Goal: Information Seeking & Learning: Learn about a topic

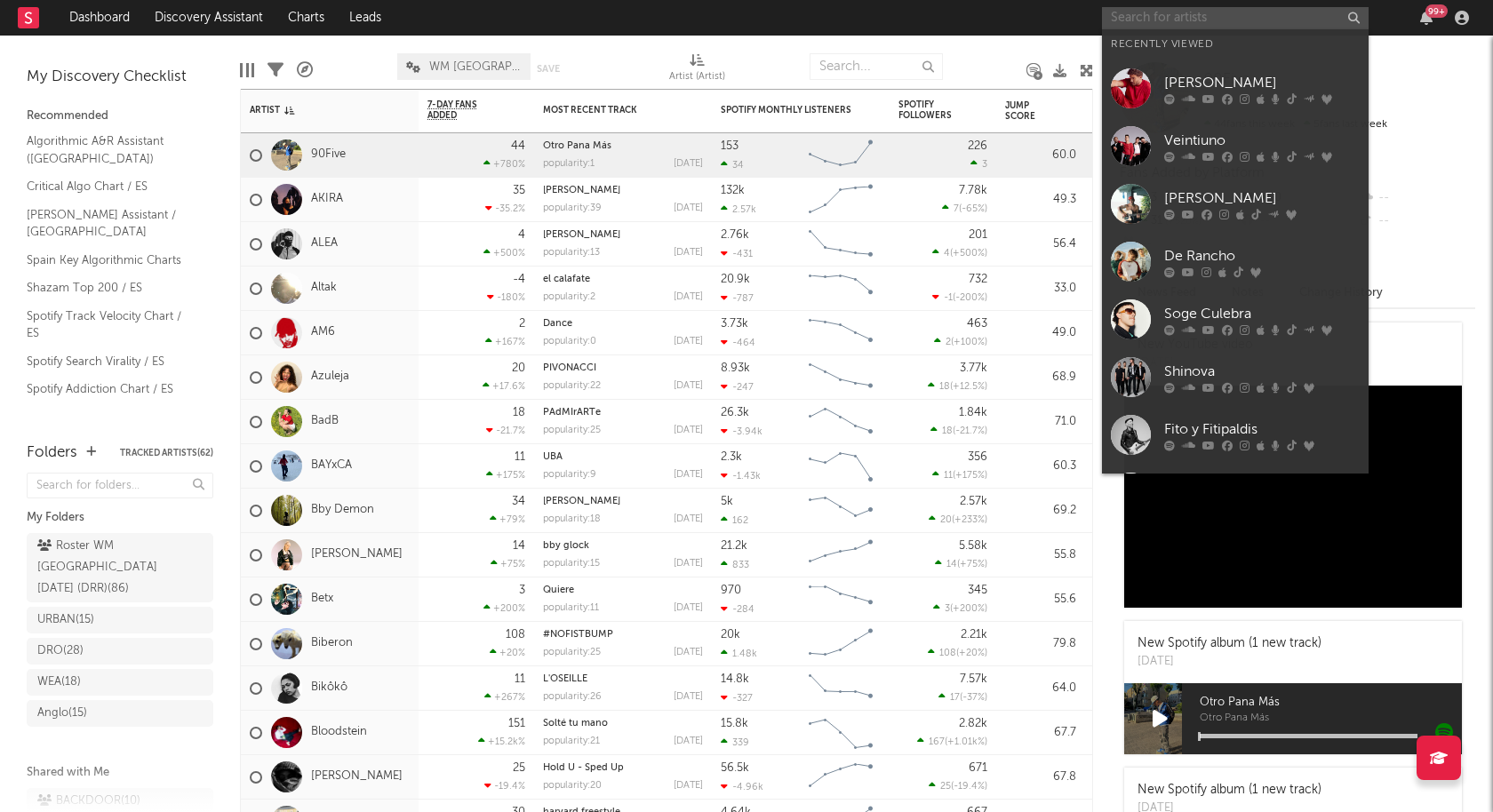
click at [1190, 10] on input "text" at bounding box center [1235, 18] width 267 height 22
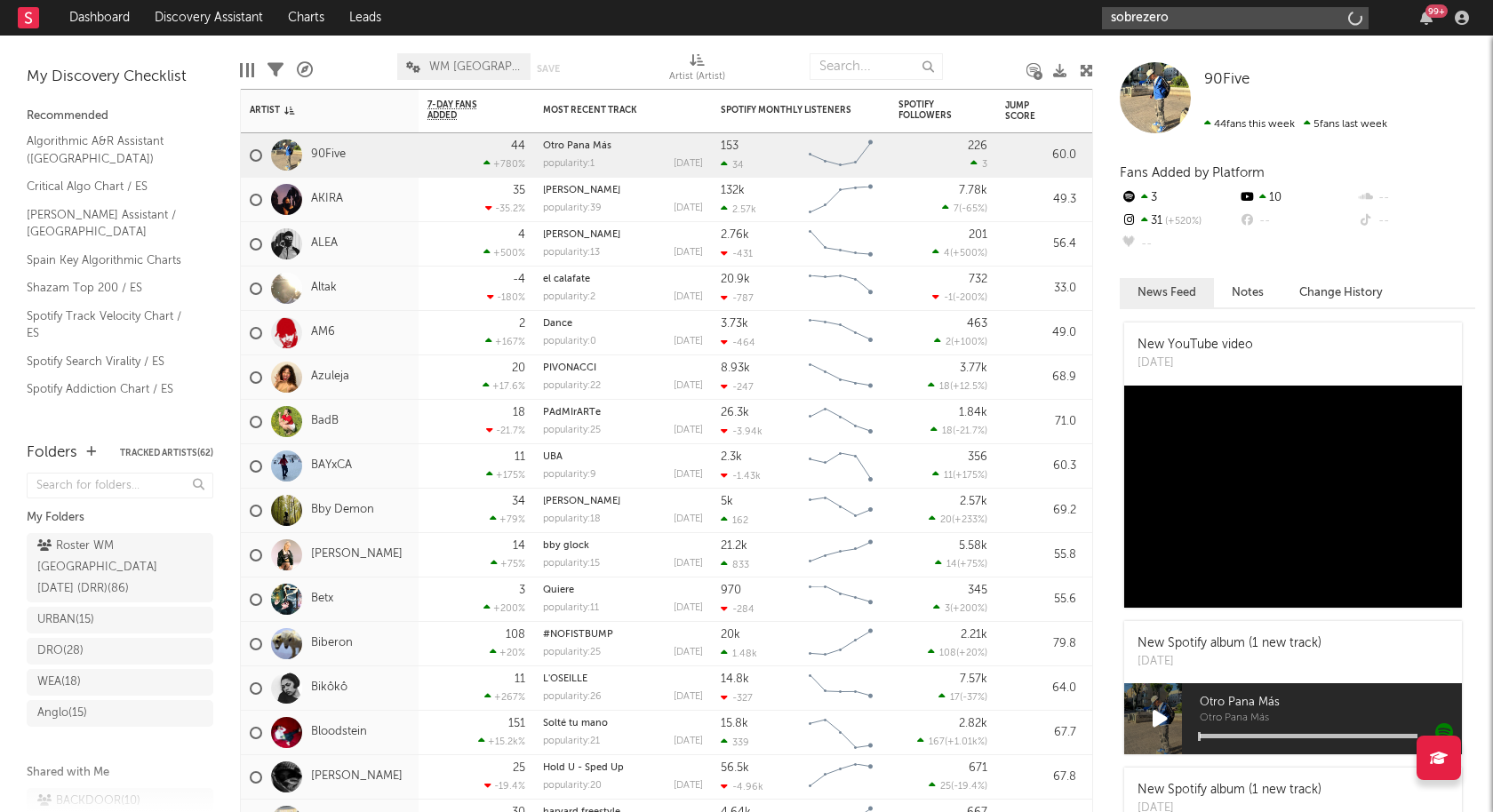
type input "sobrezero"
click at [1187, 15] on input "sobrezero" at bounding box center [1235, 18] width 267 height 22
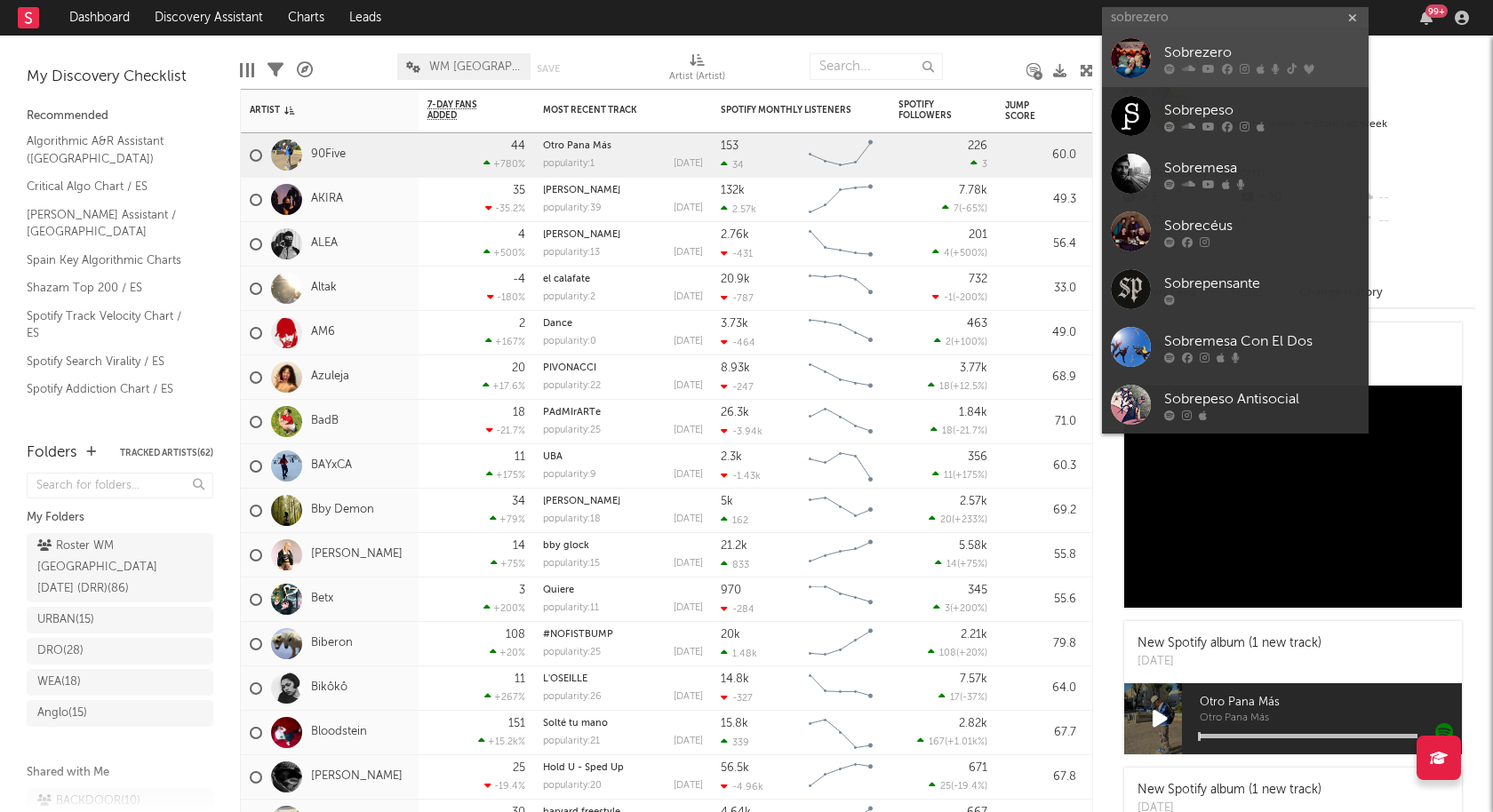
click at [1189, 57] on div "Sobrezero" at bounding box center [1261, 53] width 195 height 21
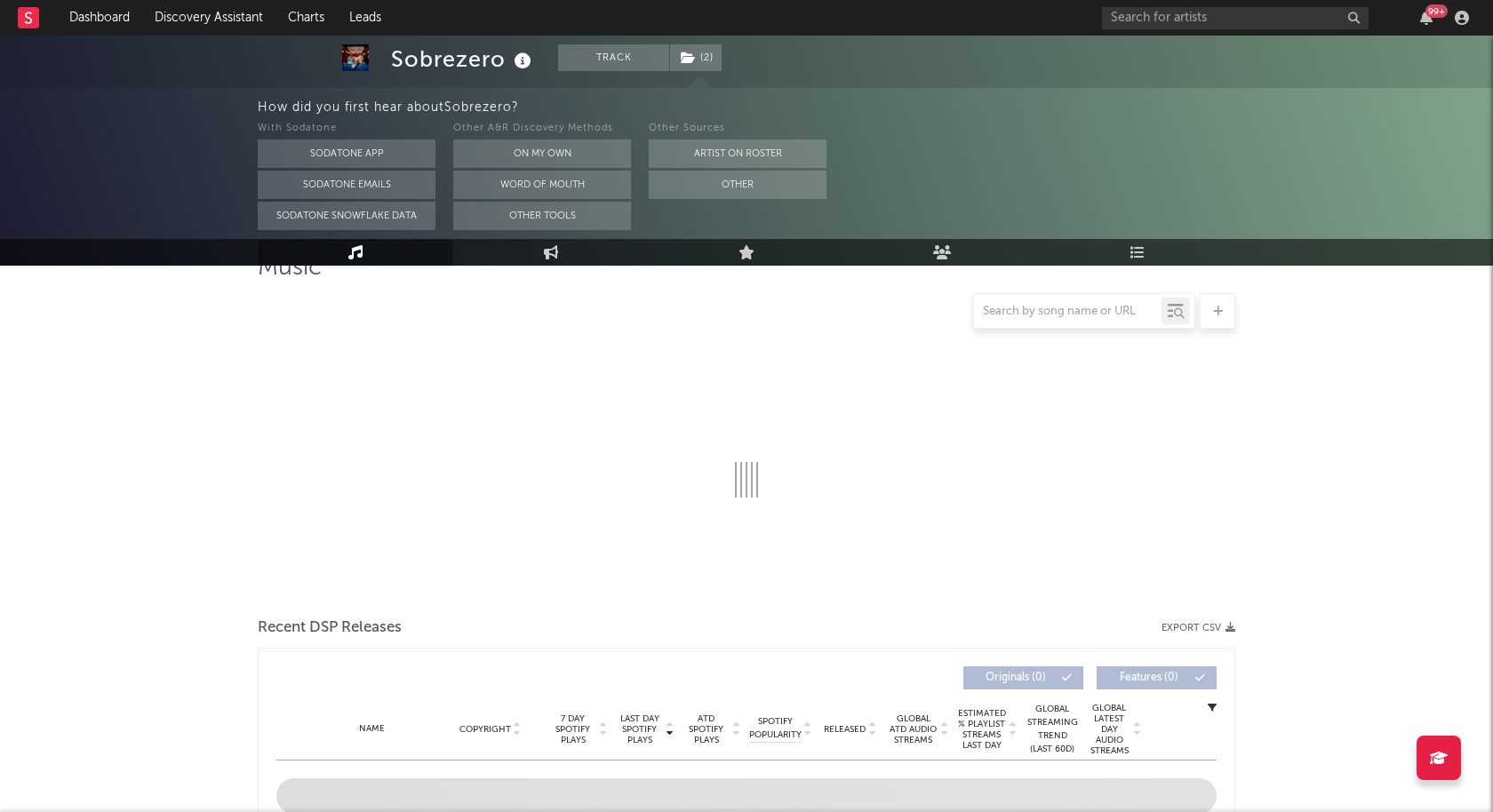
select select "1w"
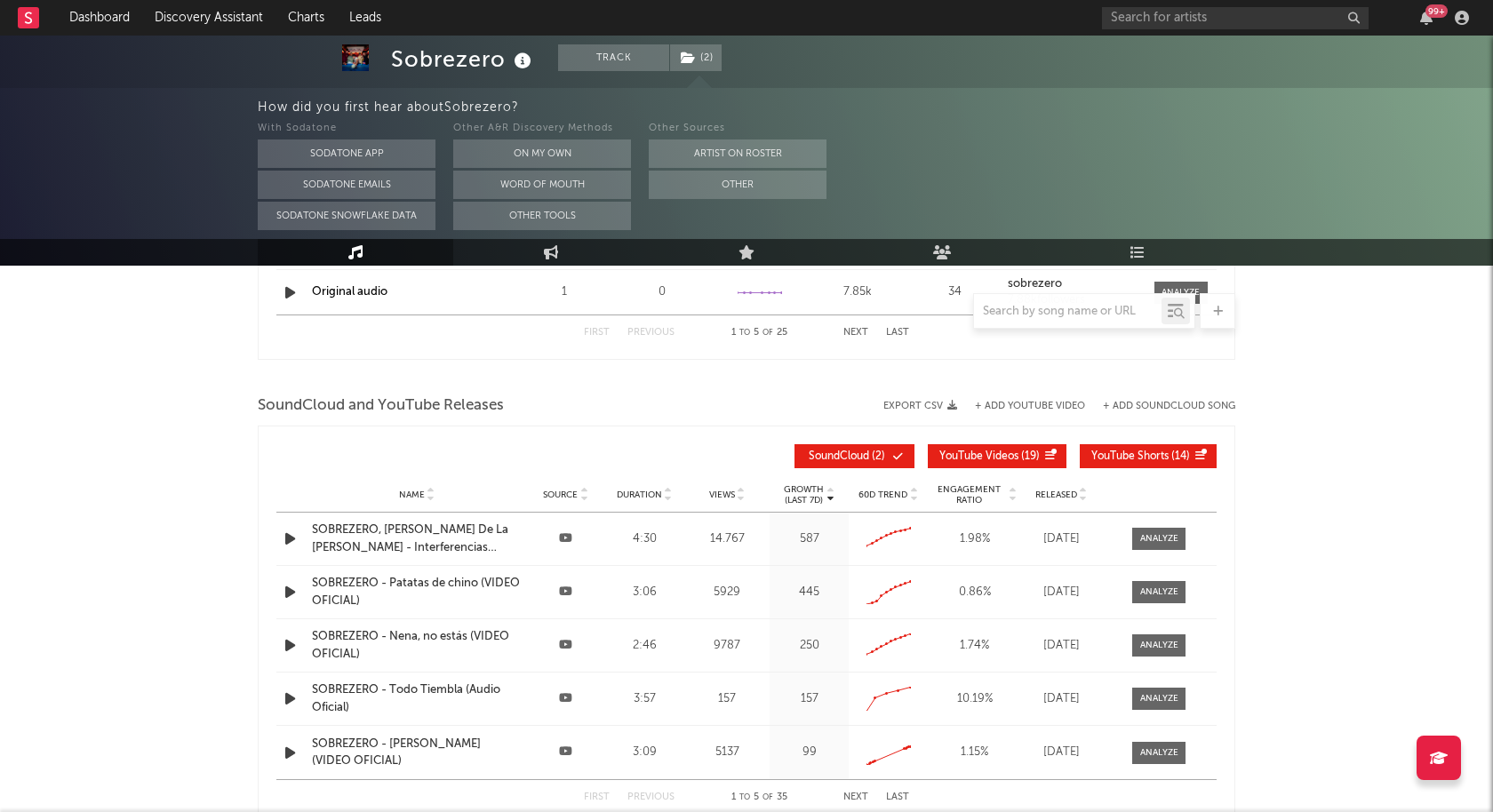
scroll to position [1515, 0]
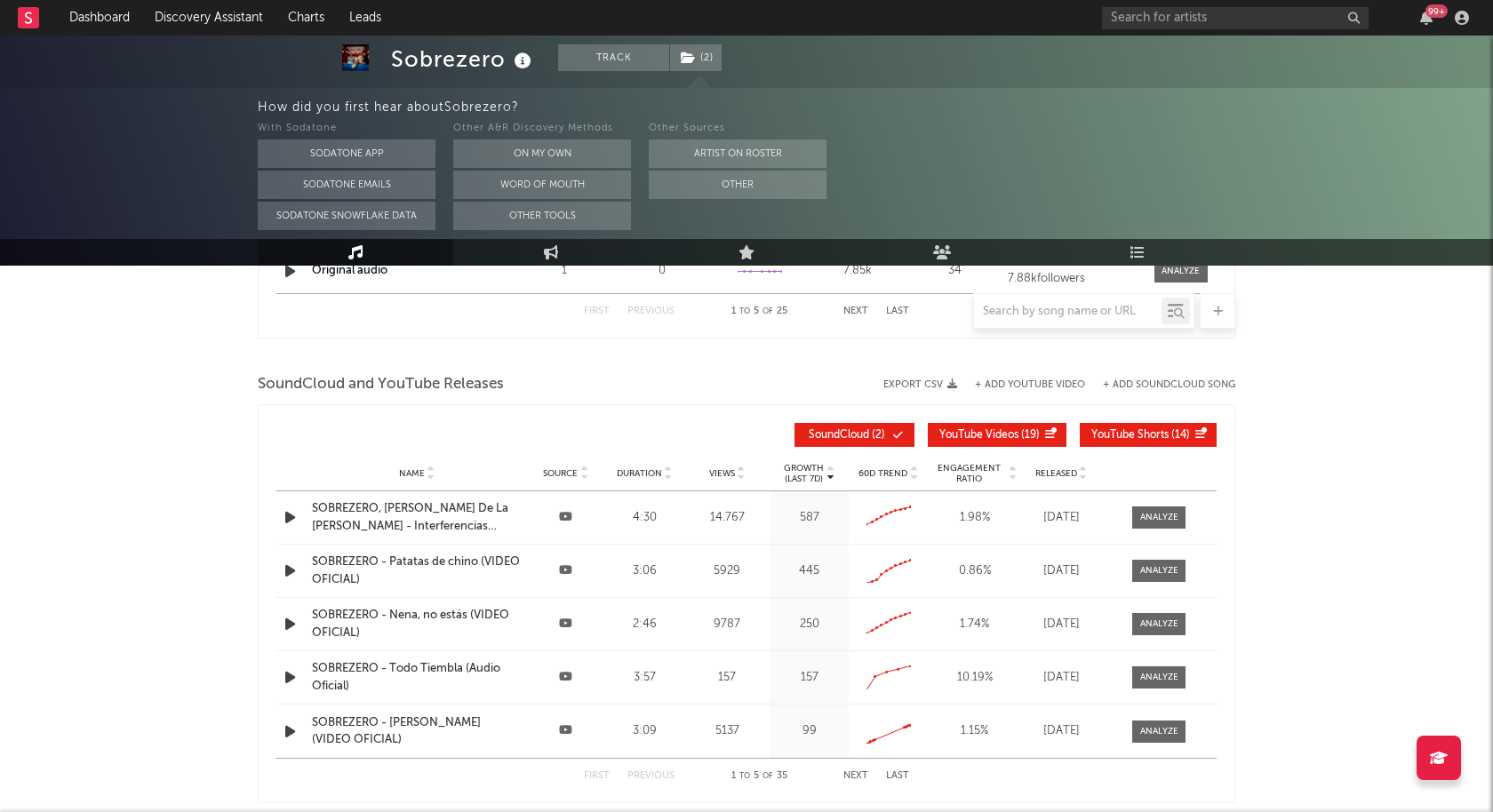
click at [868, 430] on span "SoundCloud ( 2 )" at bounding box center [847, 435] width 82 height 11
click at [1158, 431] on span "YouTube Shorts" at bounding box center [1130, 435] width 77 height 11
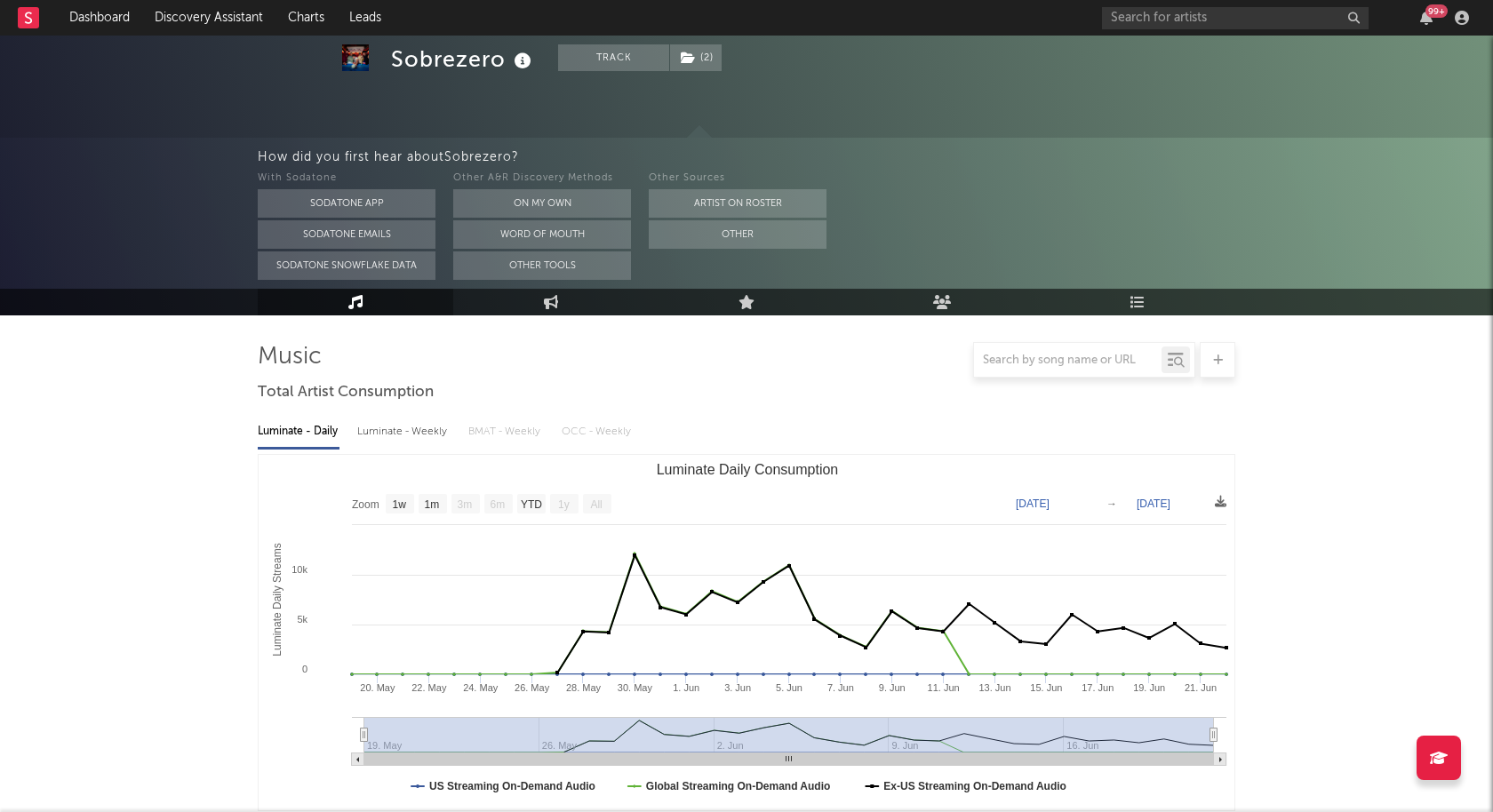
scroll to position [0, 0]
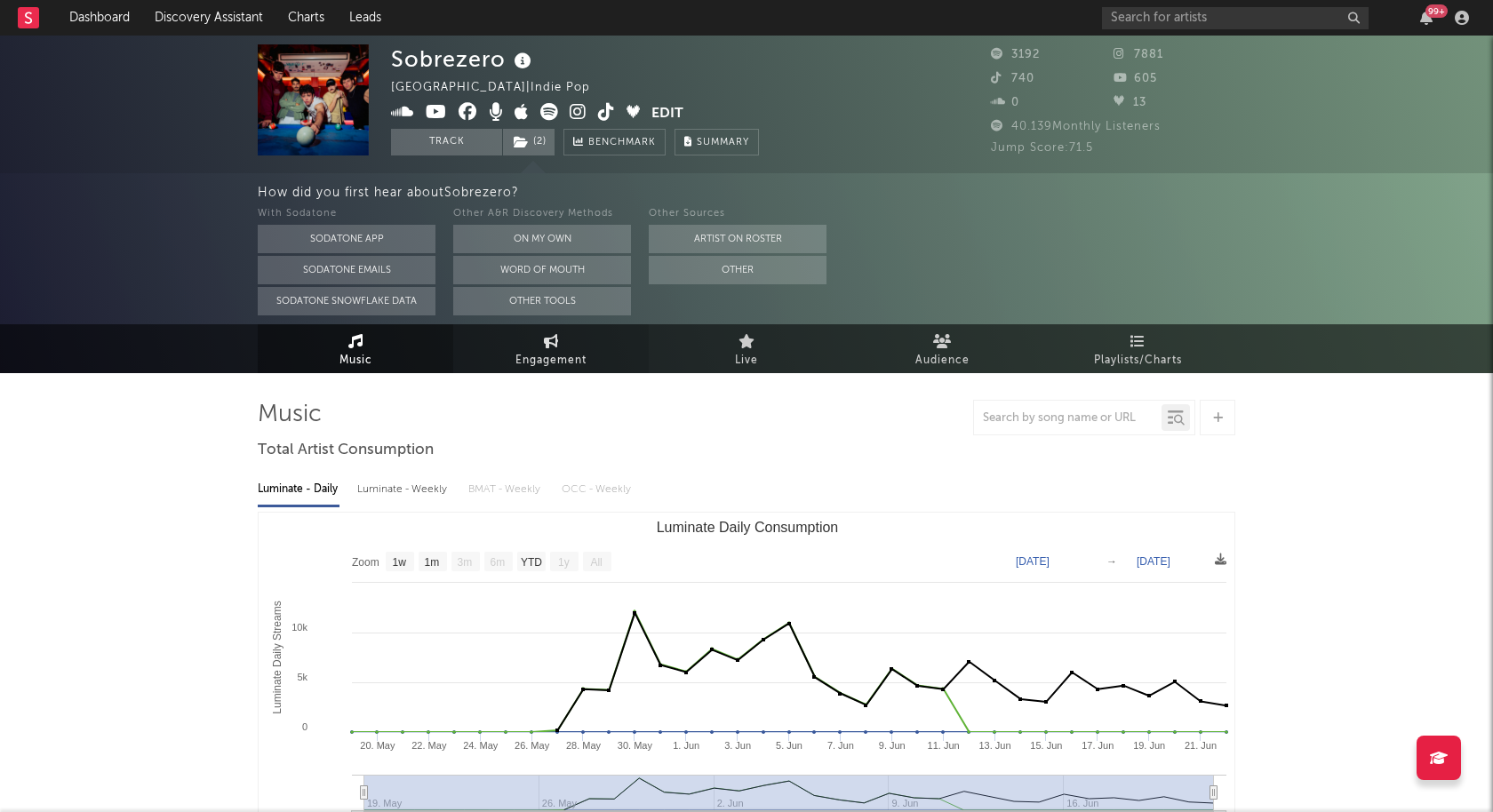
click at [563, 356] on span "Engagement" at bounding box center [551, 360] width 71 height 21
select select "1w"
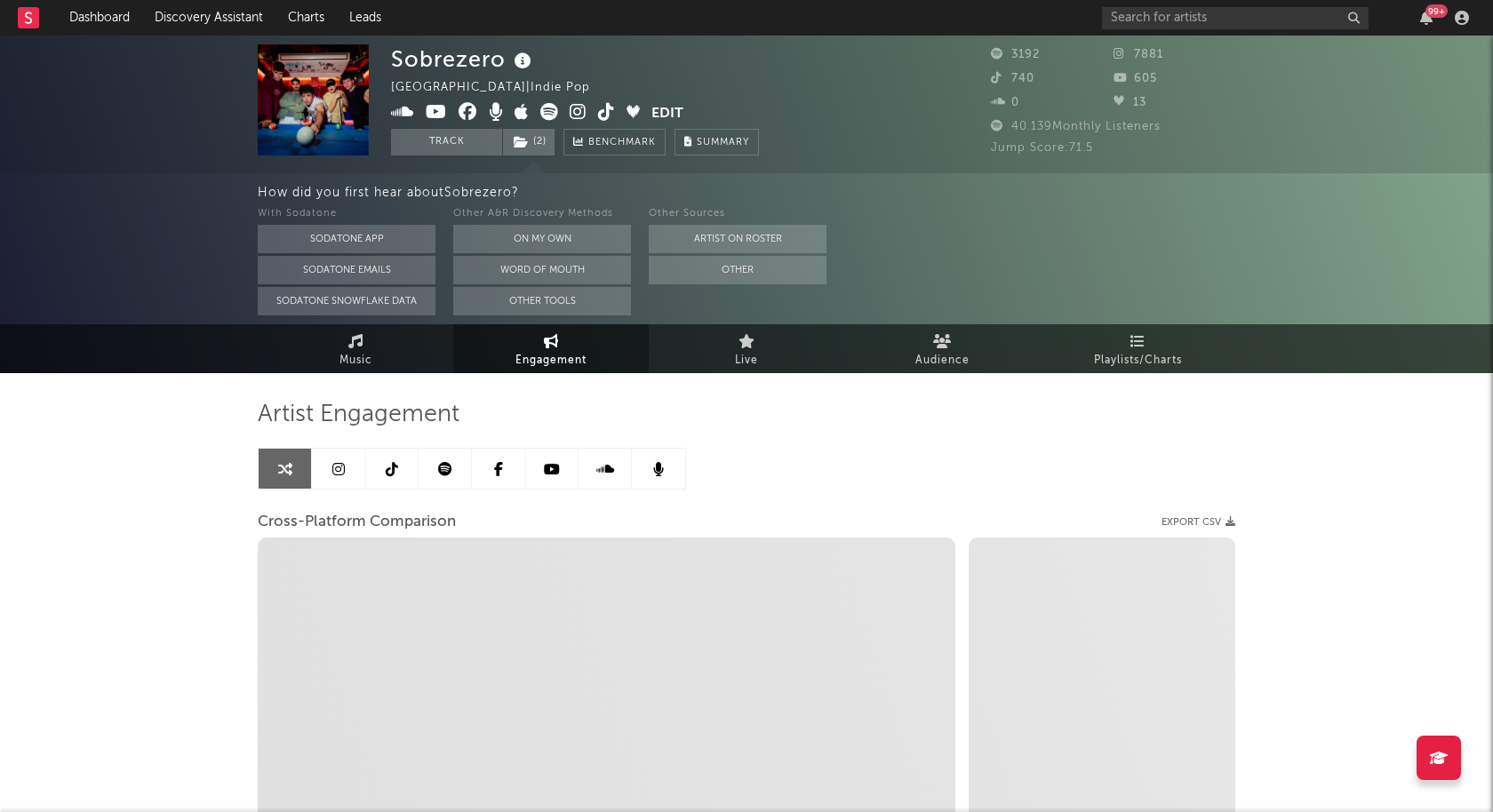
click at [570, 473] on link at bounding box center [552, 469] width 53 height 40
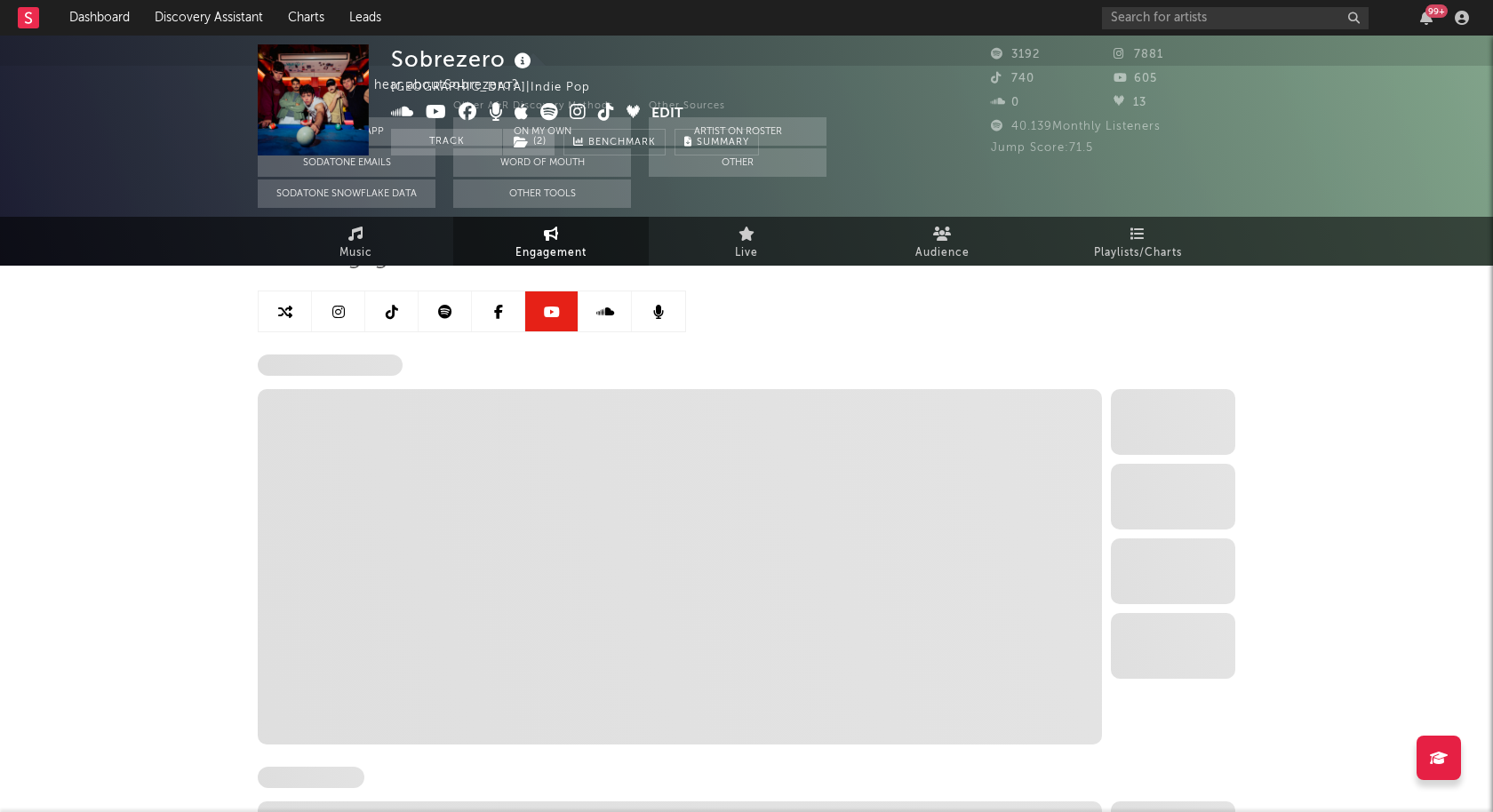
select select "6m"
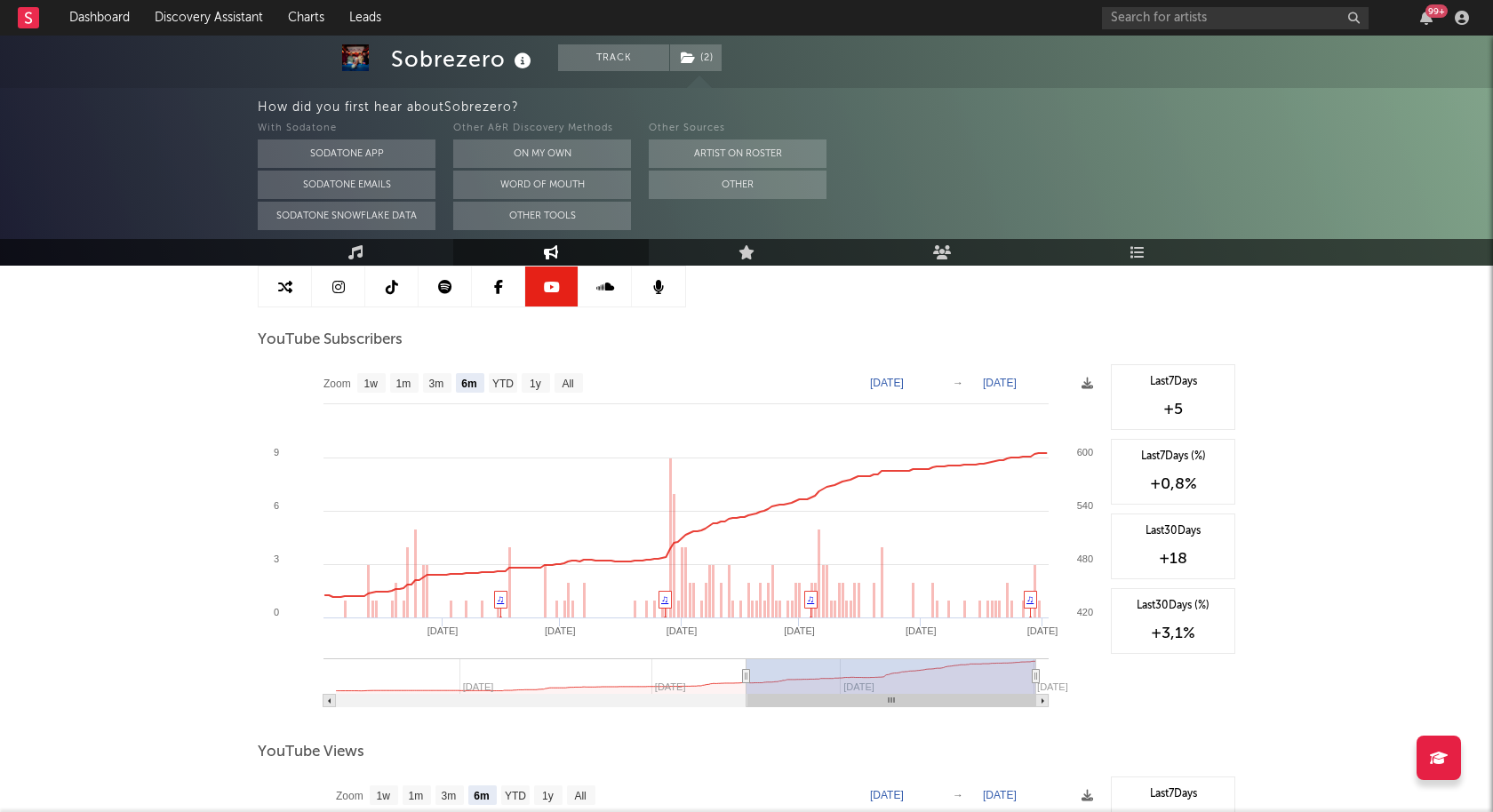
scroll to position [158, 0]
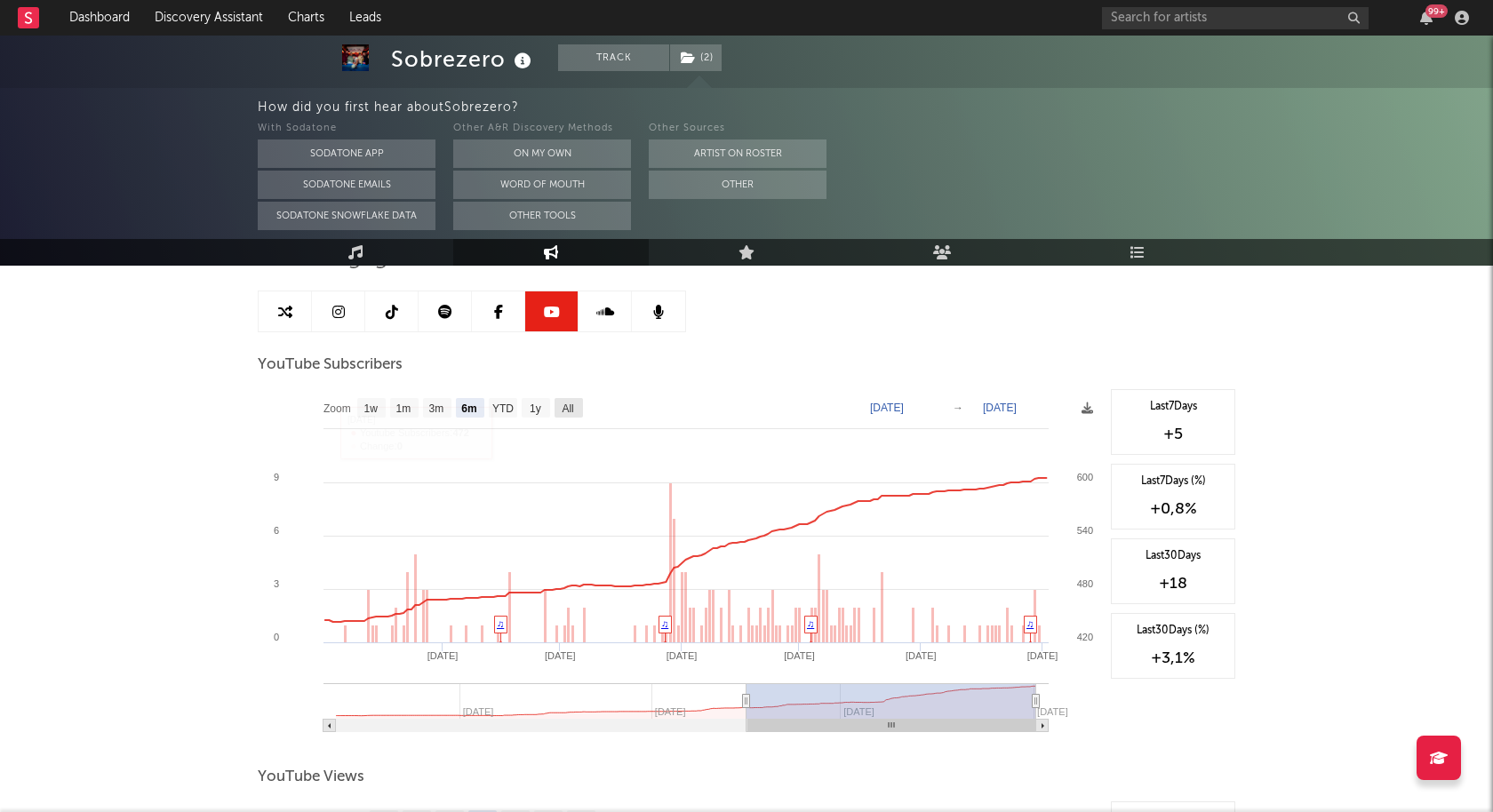
click at [565, 405] on text "All" at bounding box center [567, 409] width 12 height 13
select select "All"
type input "[DATE]"
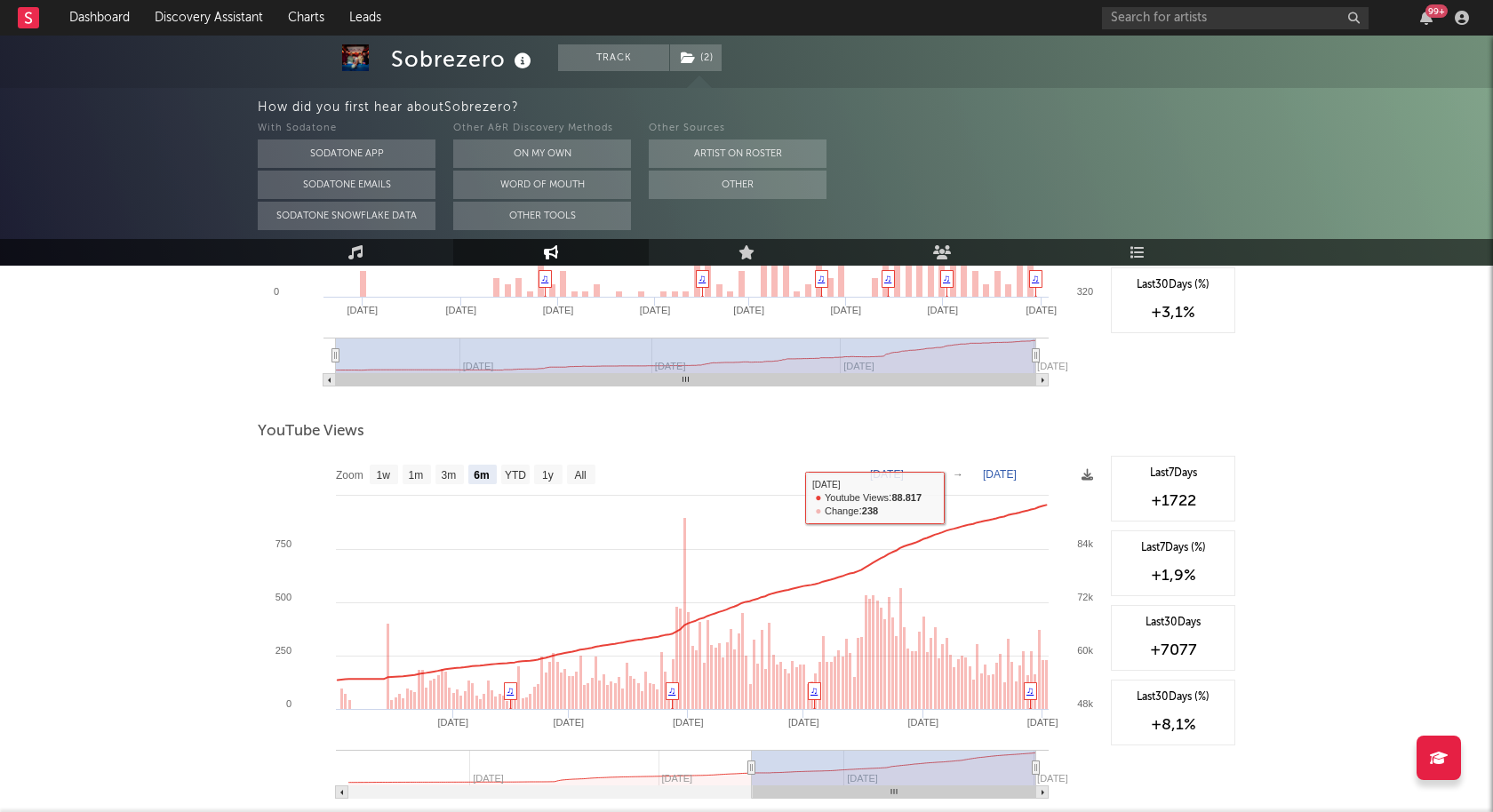
scroll to position [533, 0]
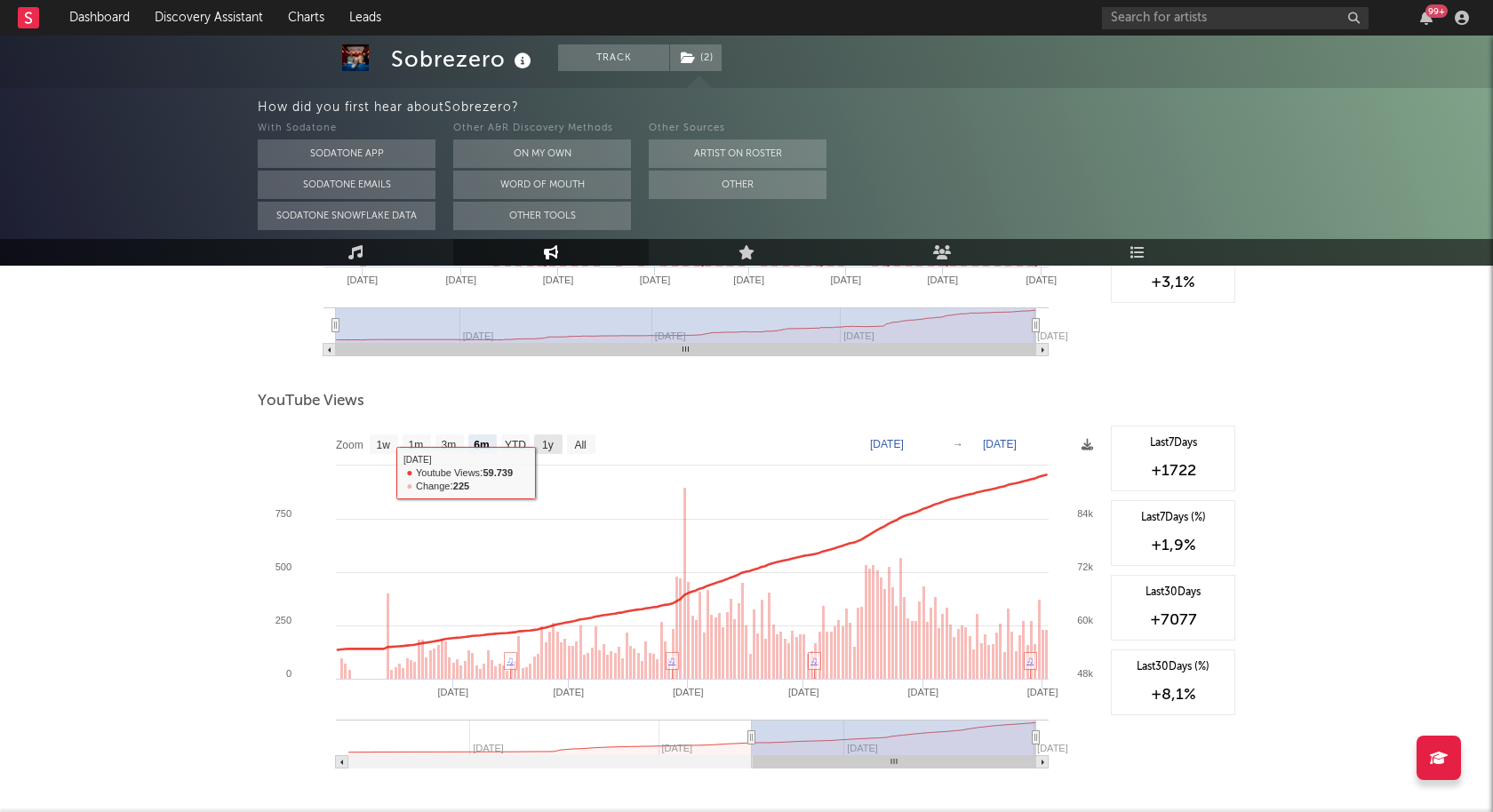
click at [575, 450] on rect at bounding box center [581, 444] width 28 height 19
select select "All"
type input "[DATE]"
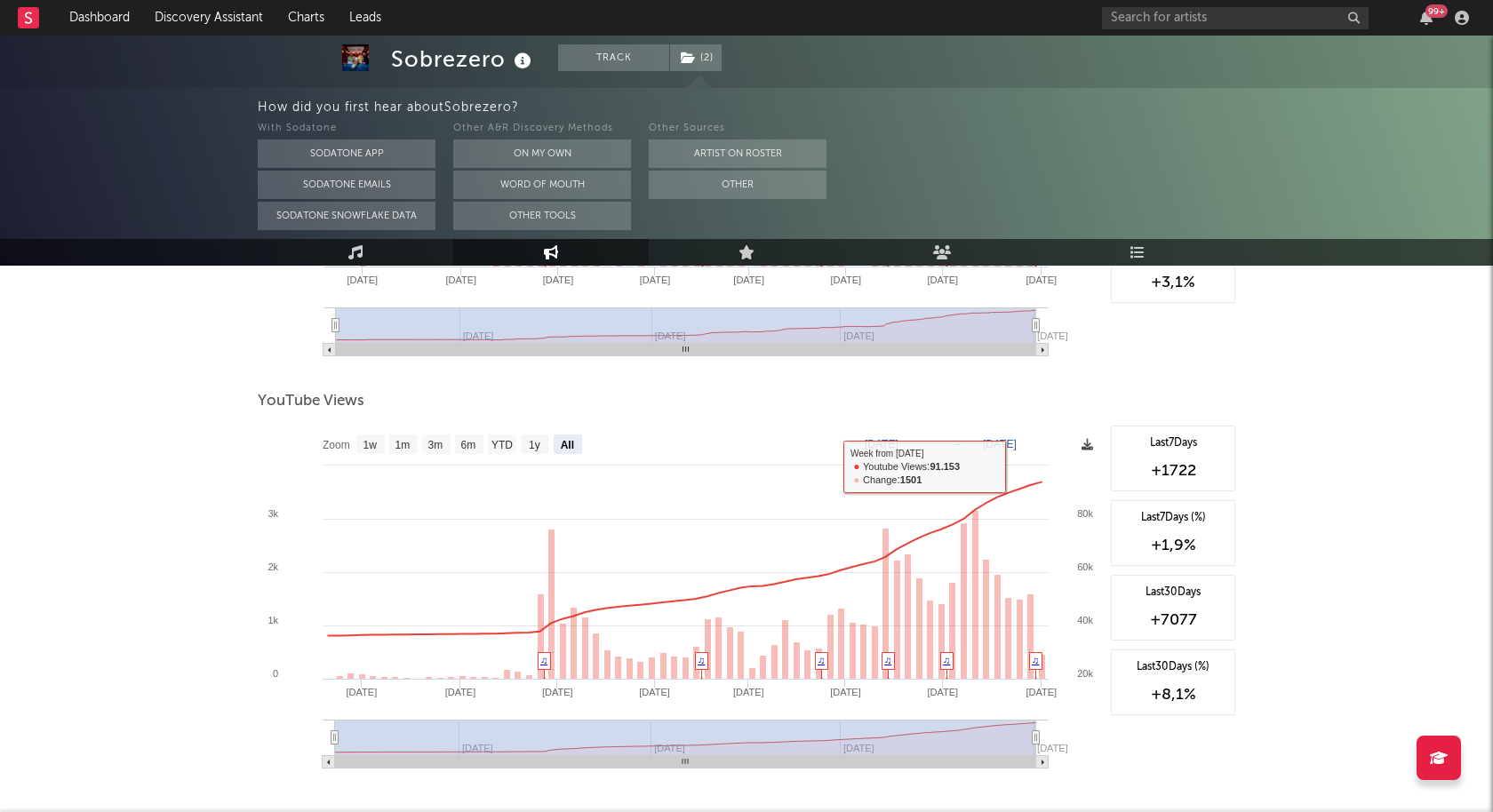
click at [1084, 451] on span at bounding box center [1087, 445] width 12 height 21
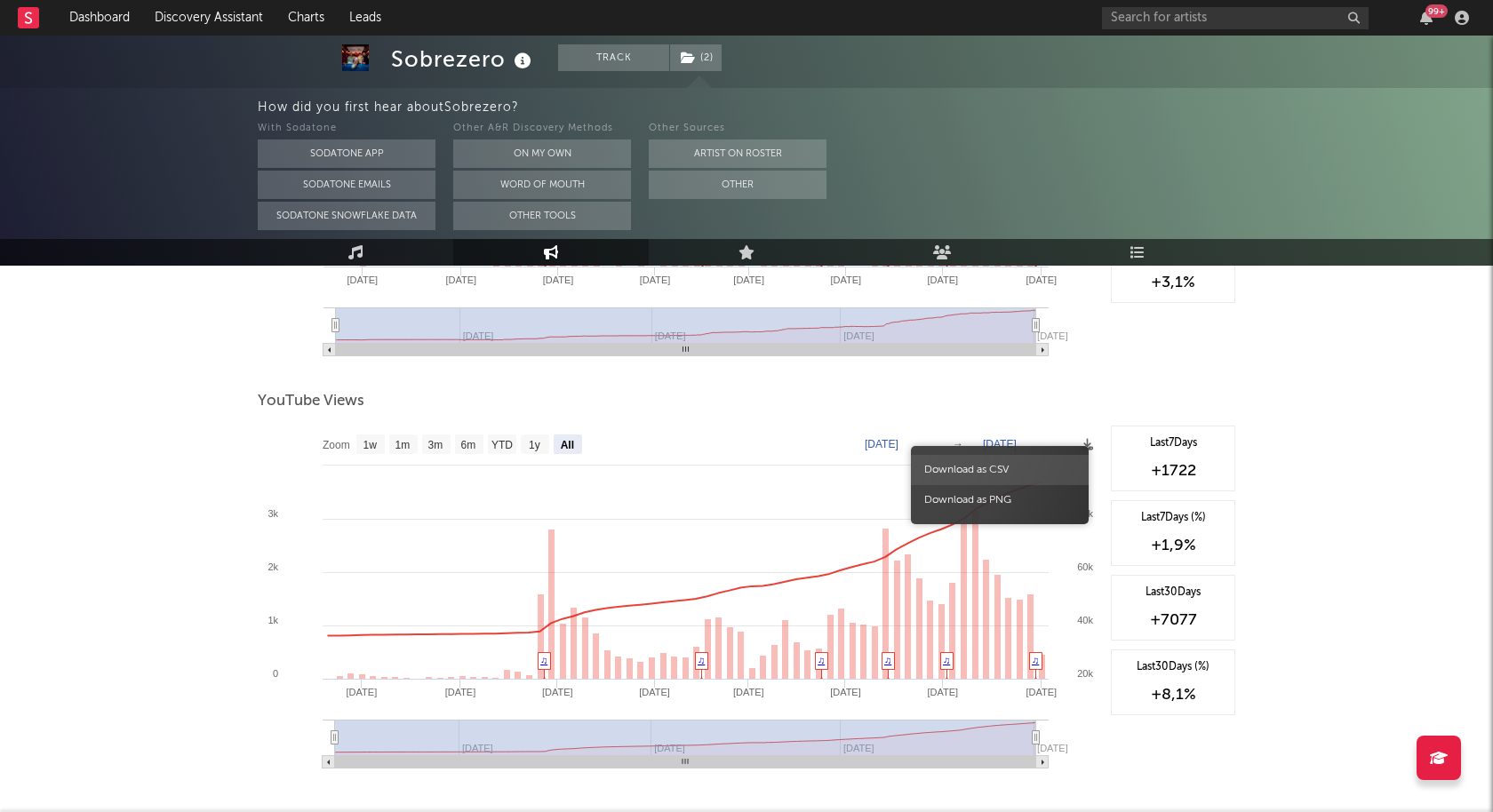
click at [1029, 464] on span "Download as CSV" at bounding box center [1000, 470] width 178 height 30
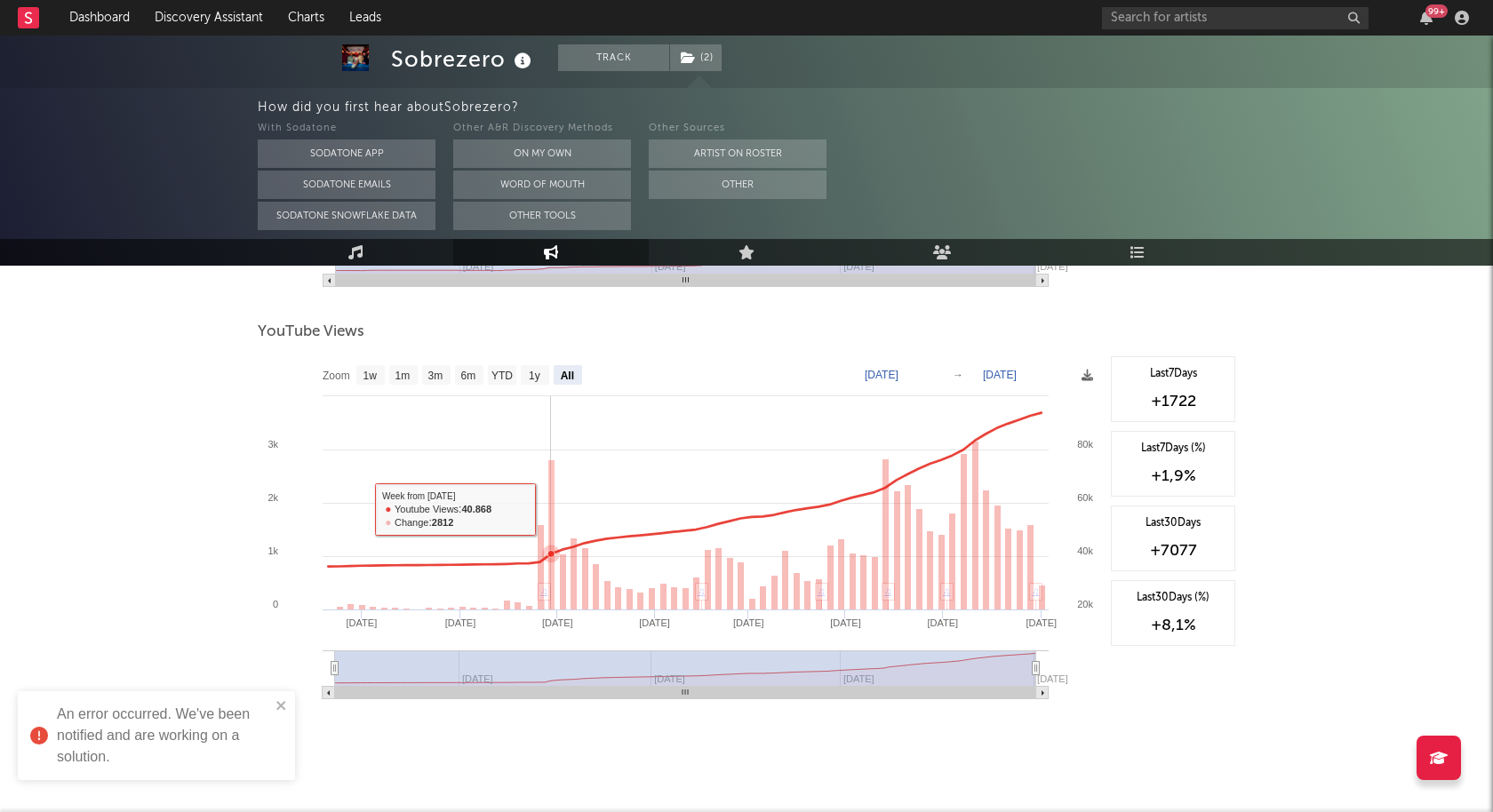
scroll to position [625, 0]
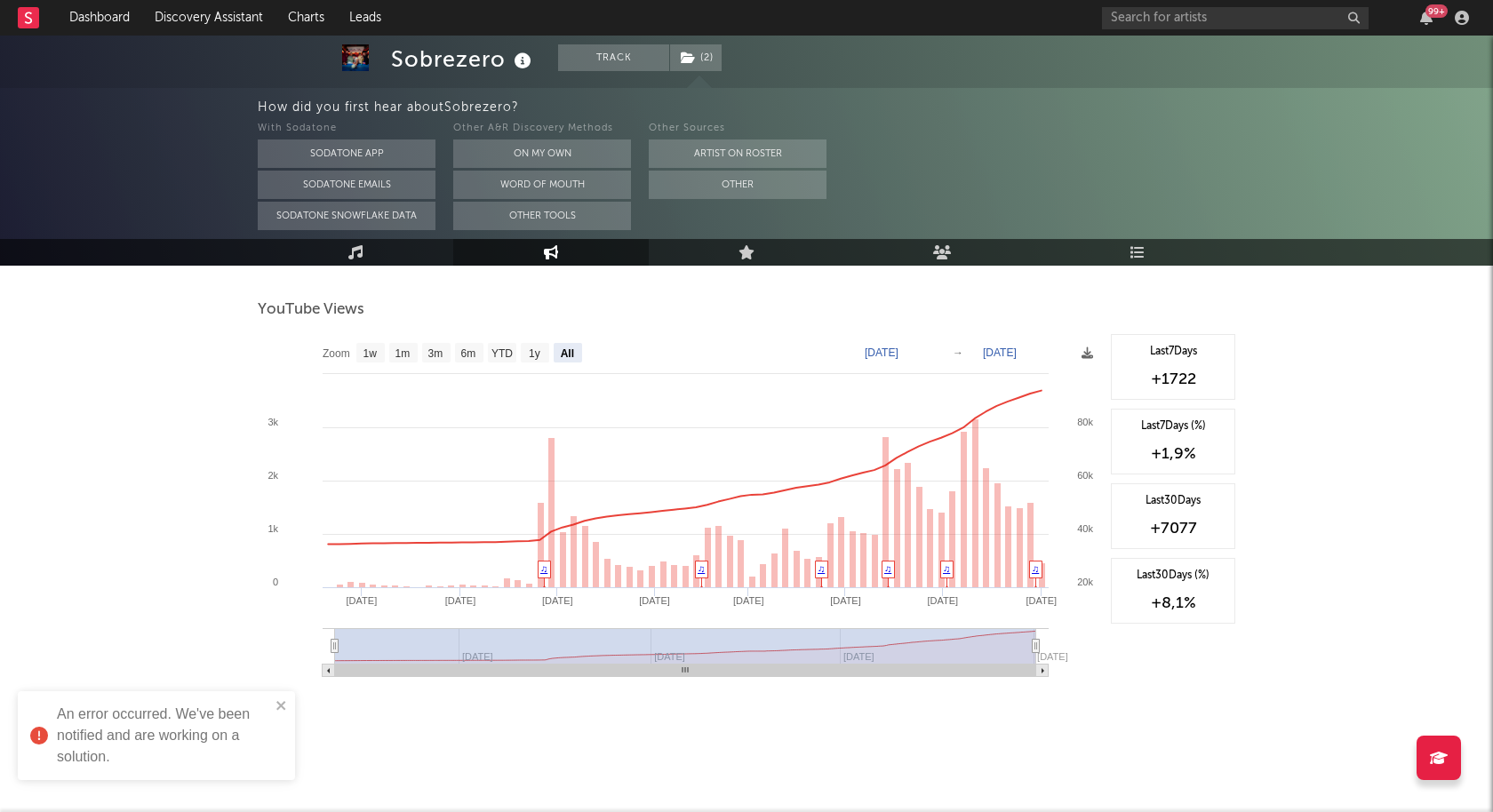
click at [898, 347] on text "[DATE]" at bounding box center [882, 353] width 34 height 13
click at [934, 348] on input "[DATE]" at bounding box center [893, 352] width 82 height 17
click at [140, 495] on div "Sobrezero Track ( 2 ) [GEOGRAPHIC_DATA] | Indie Pop Edit Track ( 2 ) Benchmark …" at bounding box center [746, 112] width 1493 height 1403
